Goal: Information Seeking & Learning: Learn about a topic

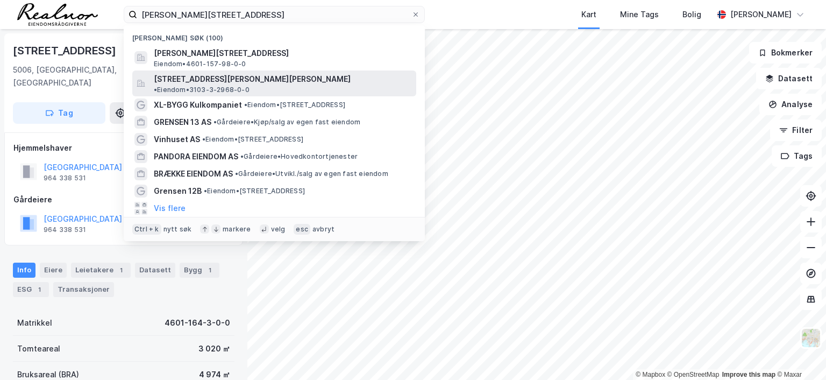
click at [229, 81] on span "[STREET_ADDRESS][PERSON_NAME][PERSON_NAME]" at bounding box center [252, 79] width 197 height 13
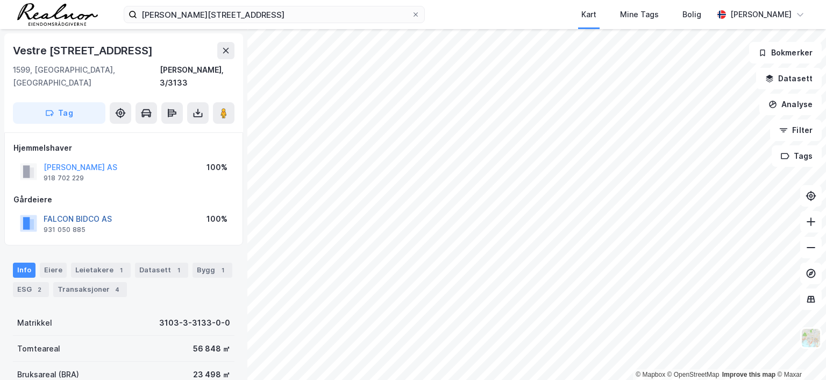
click at [0, 0] on button "FALCON BIDCO AS" at bounding box center [0, 0] width 0 height 0
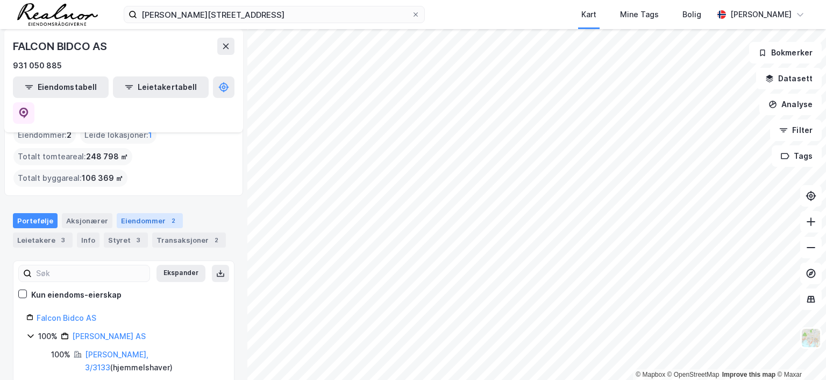
scroll to position [71, 0]
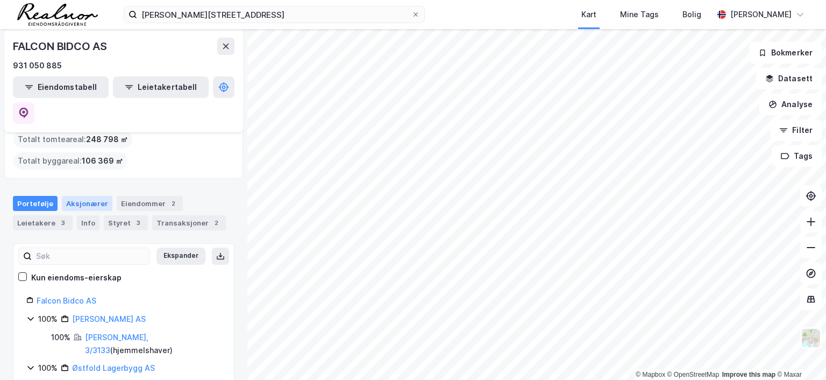
click at [96, 196] on div "Aksjonærer" at bounding box center [87, 203] width 51 height 15
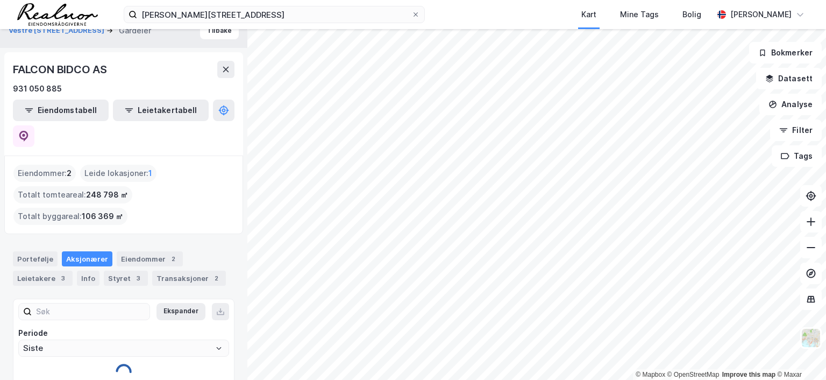
scroll to position [30, 0]
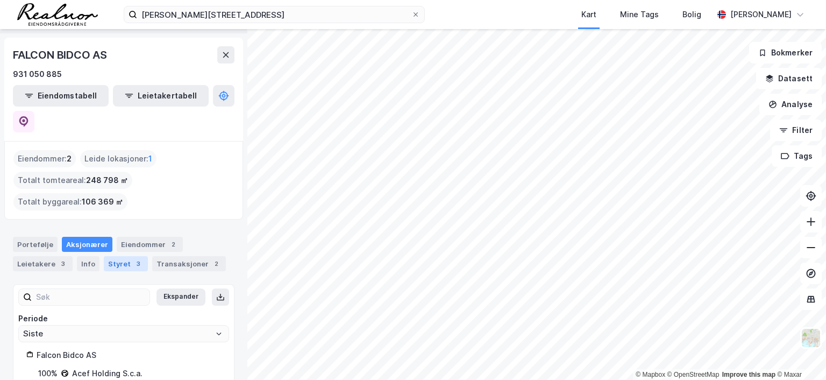
click at [133, 258] on div "3" at bounding box center [138, 263] width 11 height 11
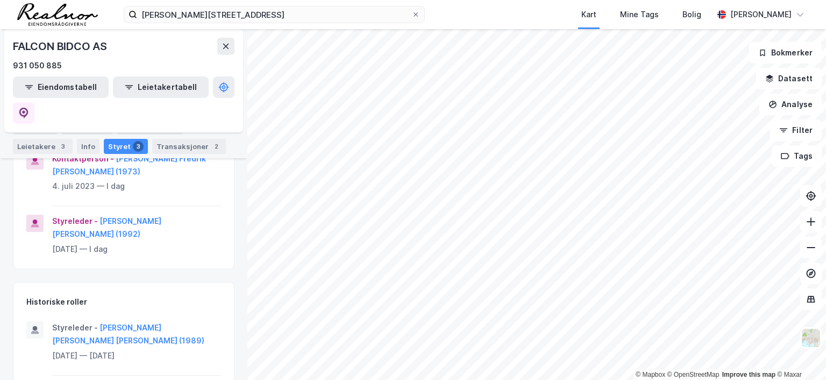
scroll to position [144, 0]
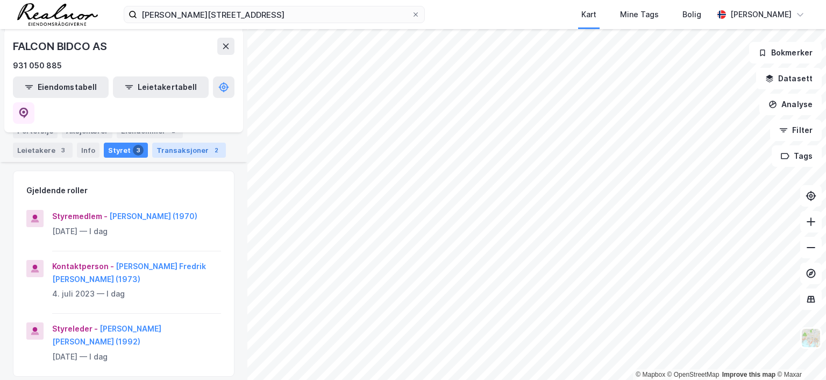
click at [177, 148] on div "Transaksjoner 2" at bounding box center [189, 149] width 74 height 15
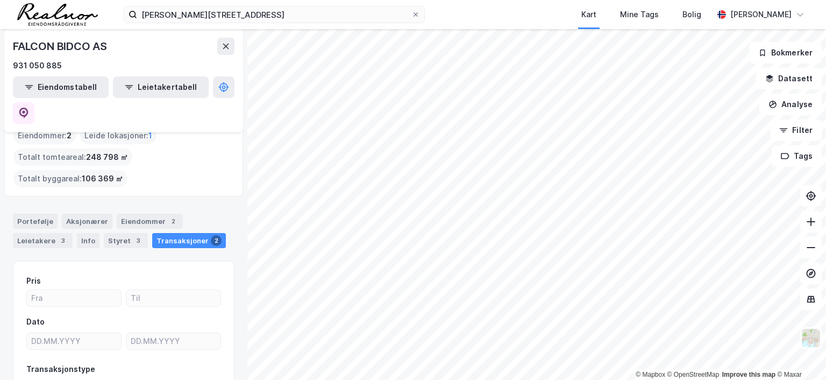
scroll to position [54, 0]
